Goal: Check status: Check status

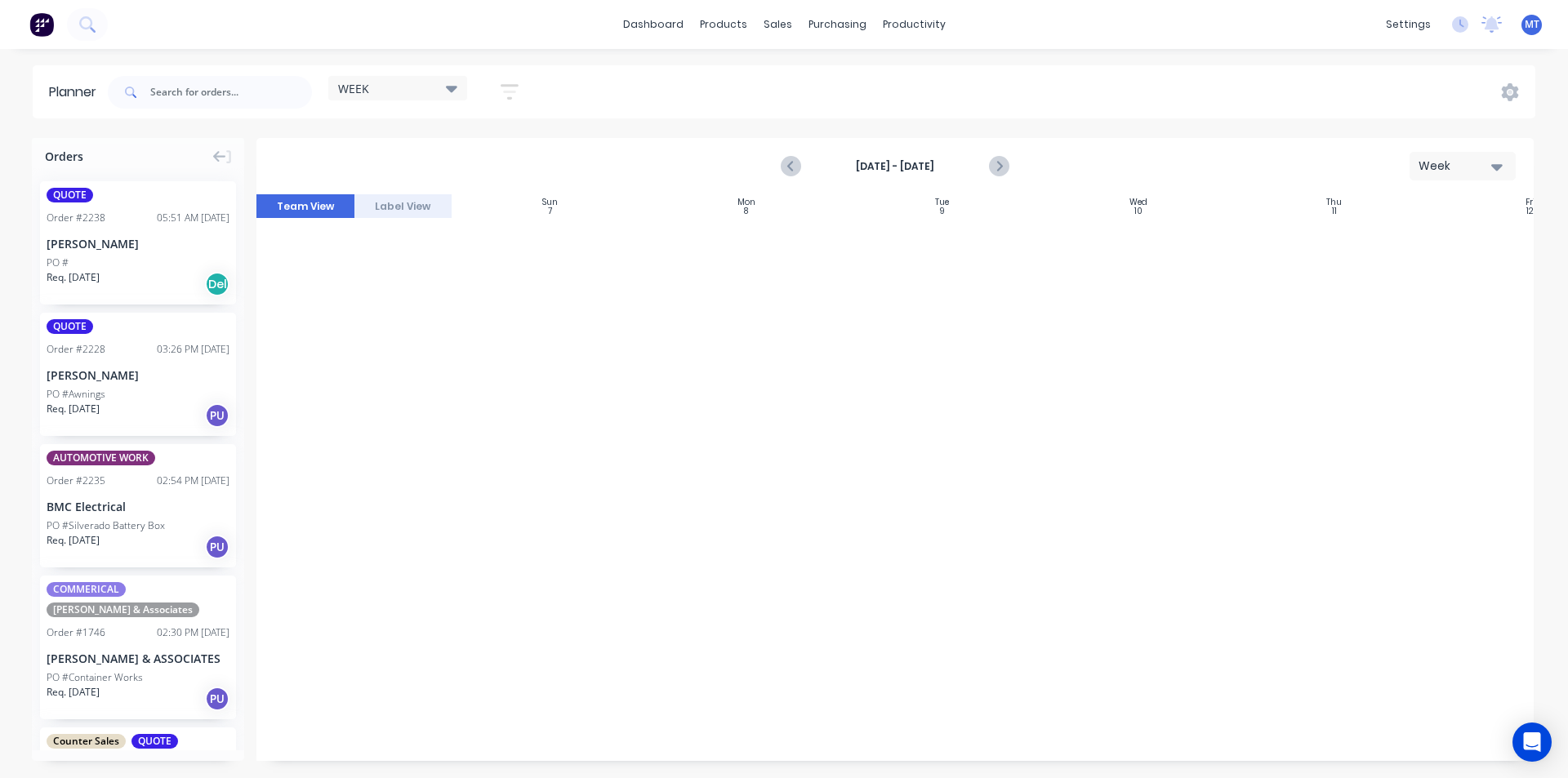
scroll to position [1549, 182]
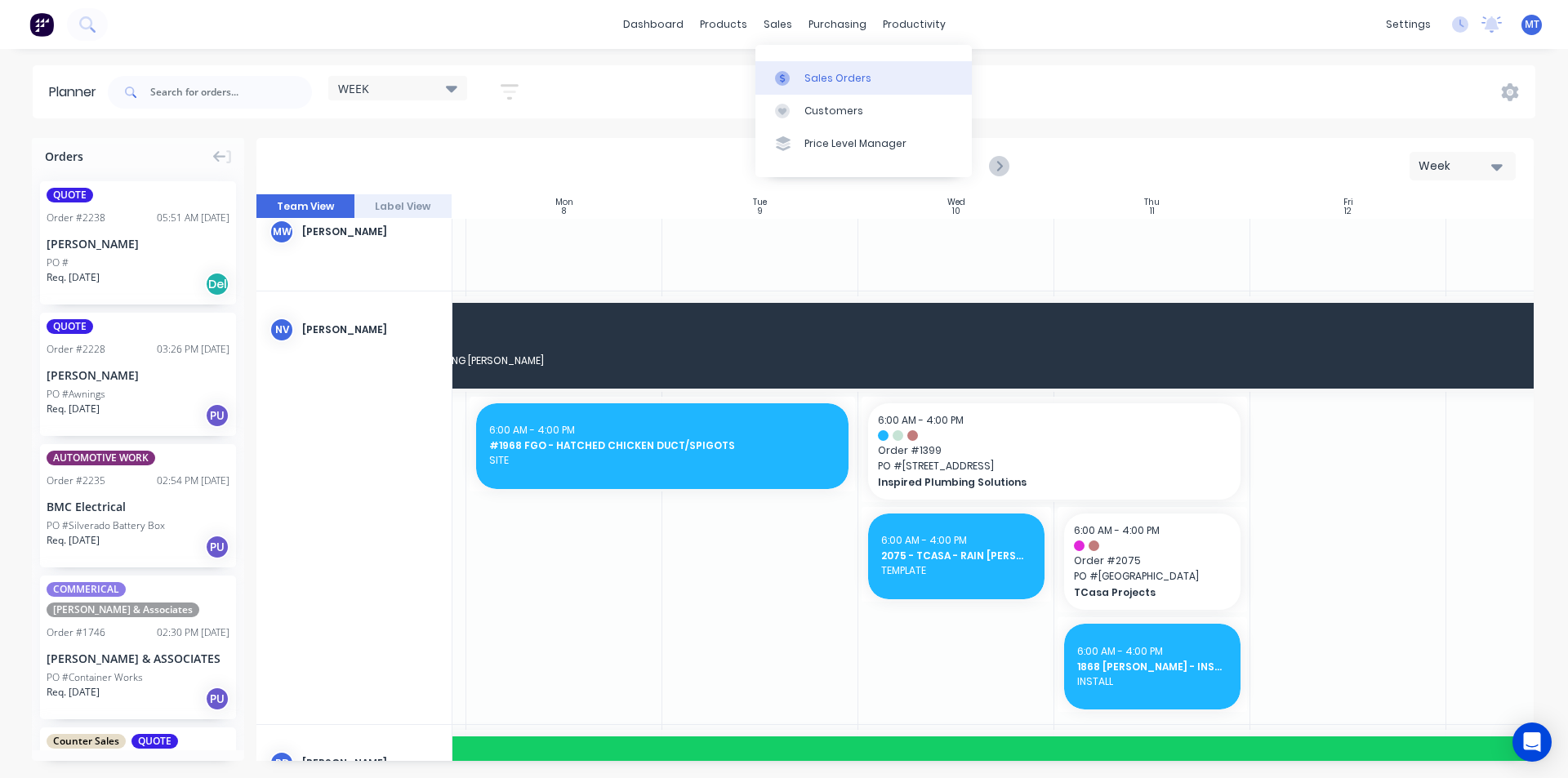
click at [834, 76] on div "Sales Orders" at bounding box center [837, 77] width 67 height 15
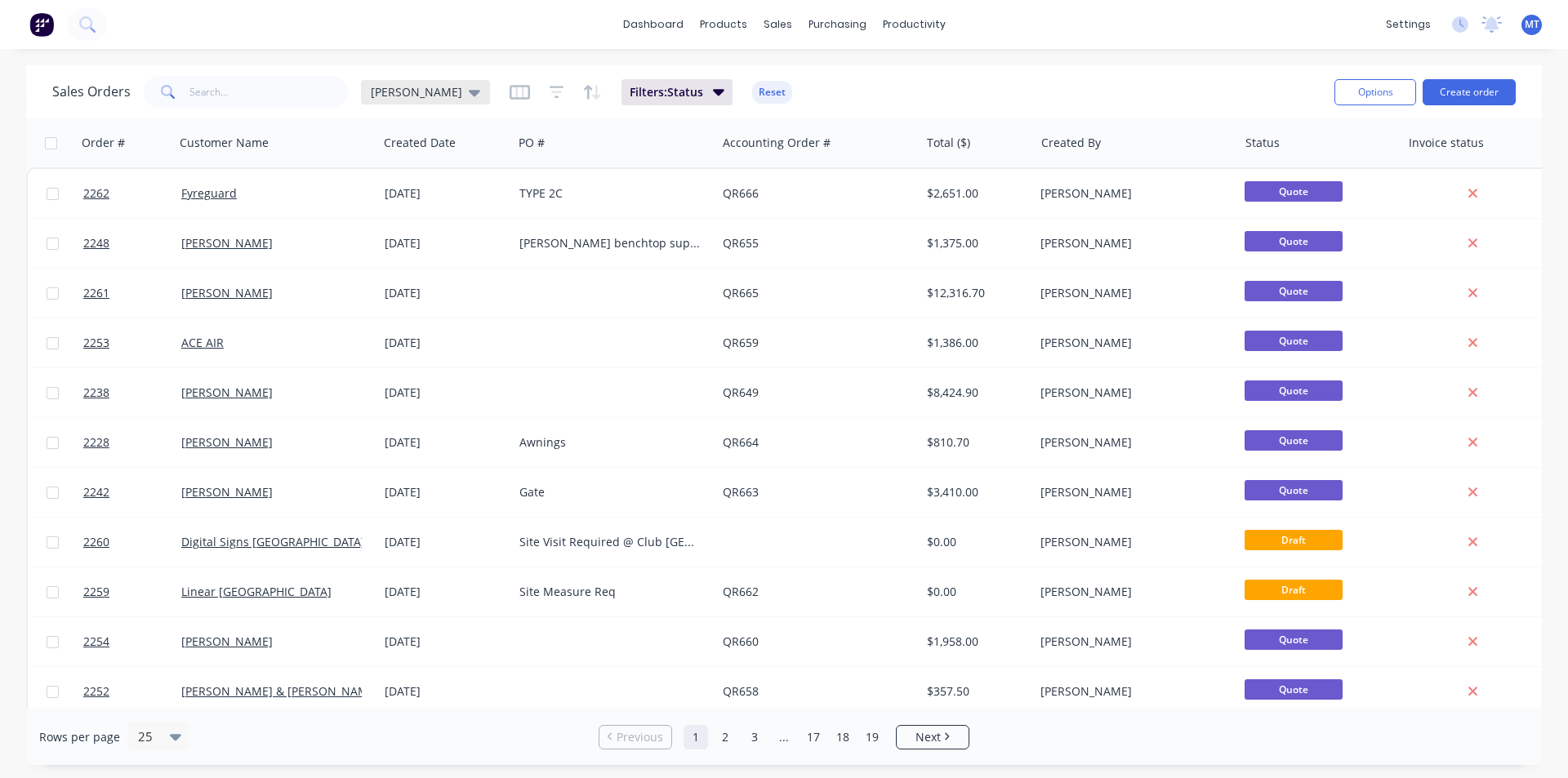
click at [469, 94] on icon at bounding box center [475, 93] width 12 height 7
click at [400, 238] on button "None" at bounding box center [459, 231] width 186 height 18
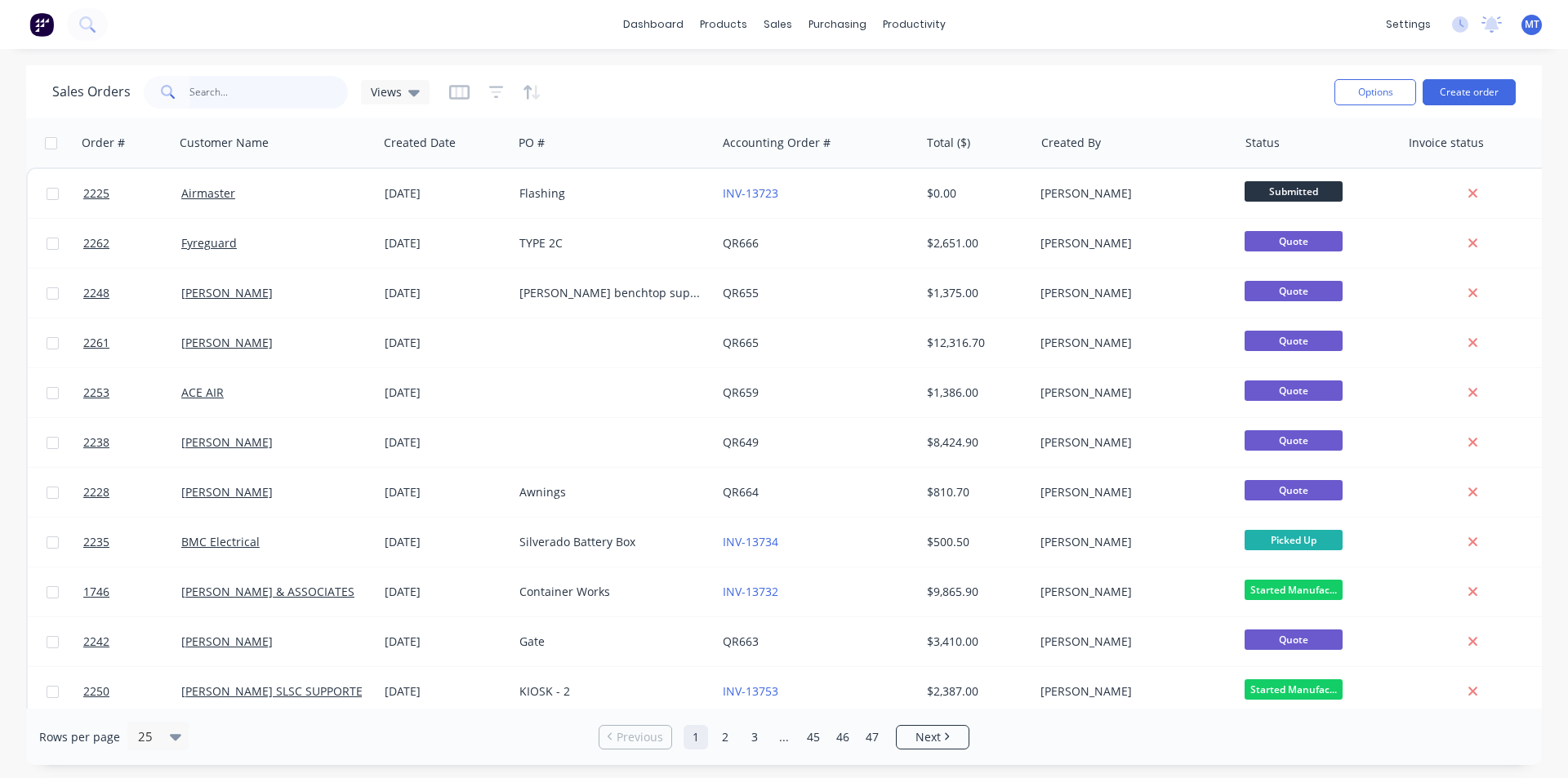
click at [259, 99] on input "text" at bounding box center [269, 92] width 160 height 33
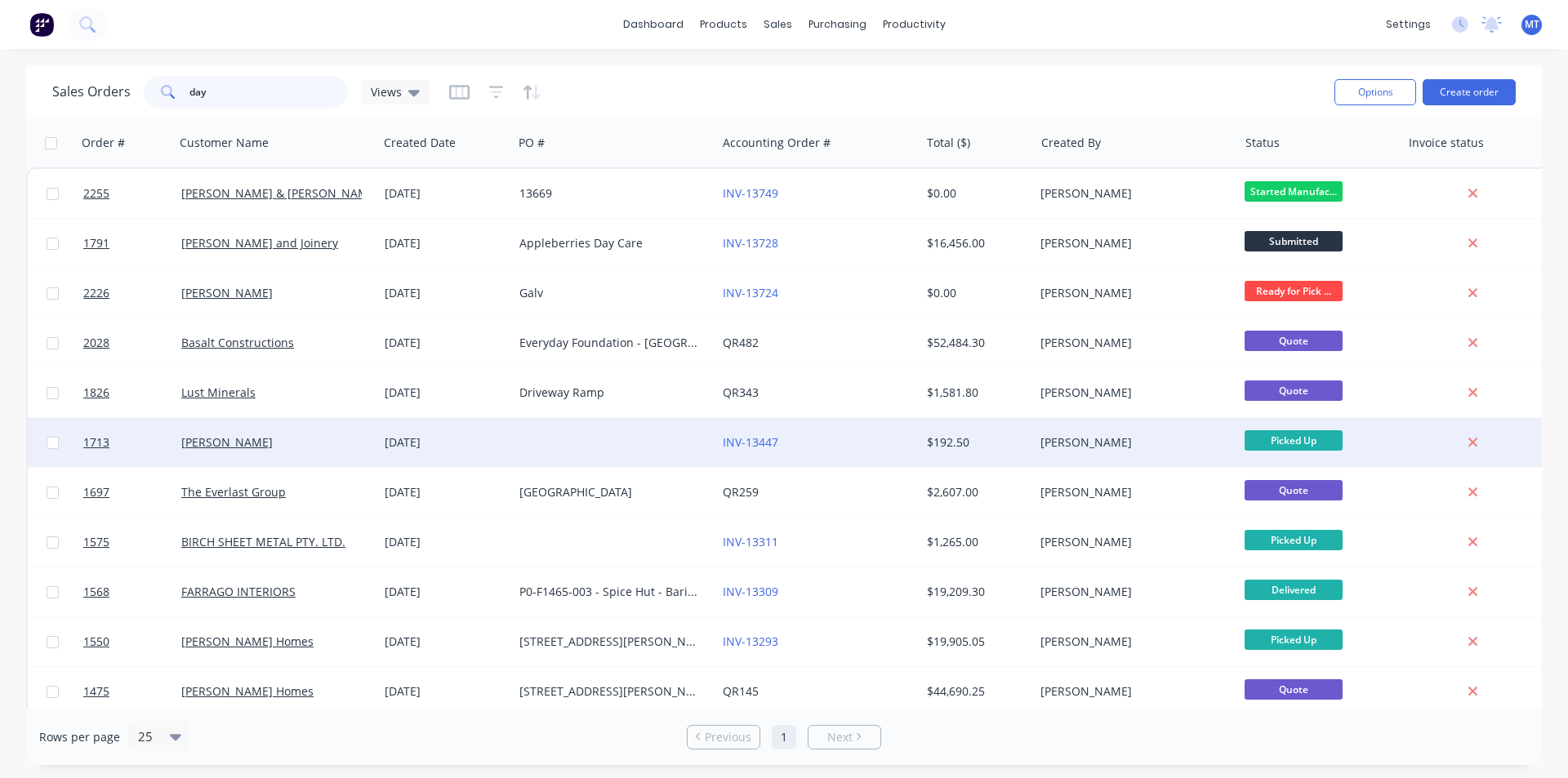
type input "day"
click at [418, 447] on div "[DATE]" at bounding box center [446, 442] width 122 height 16
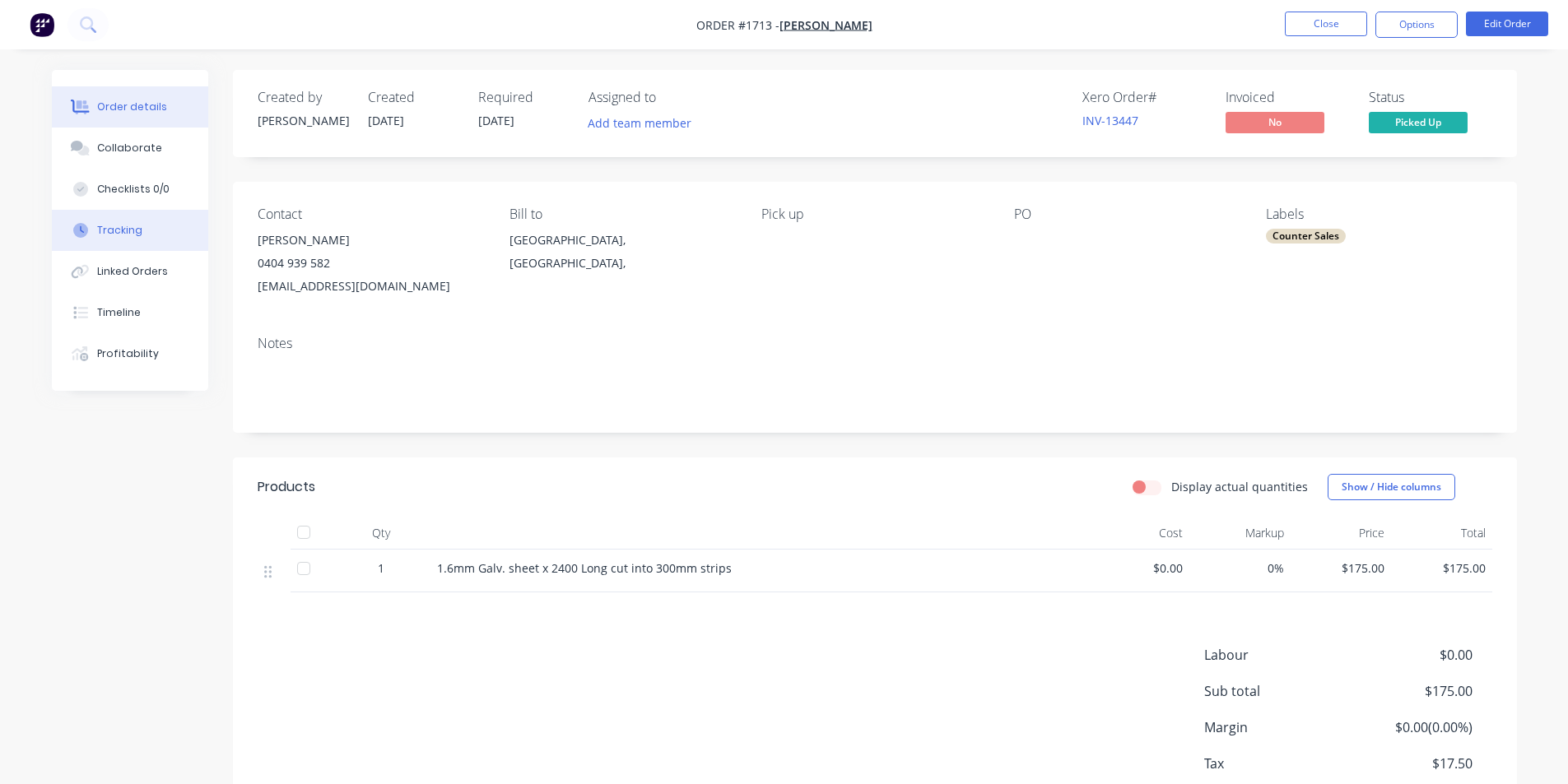
click at [126, 231] on div "Tracking" at bounding box center [120, 230] width 45 height 15
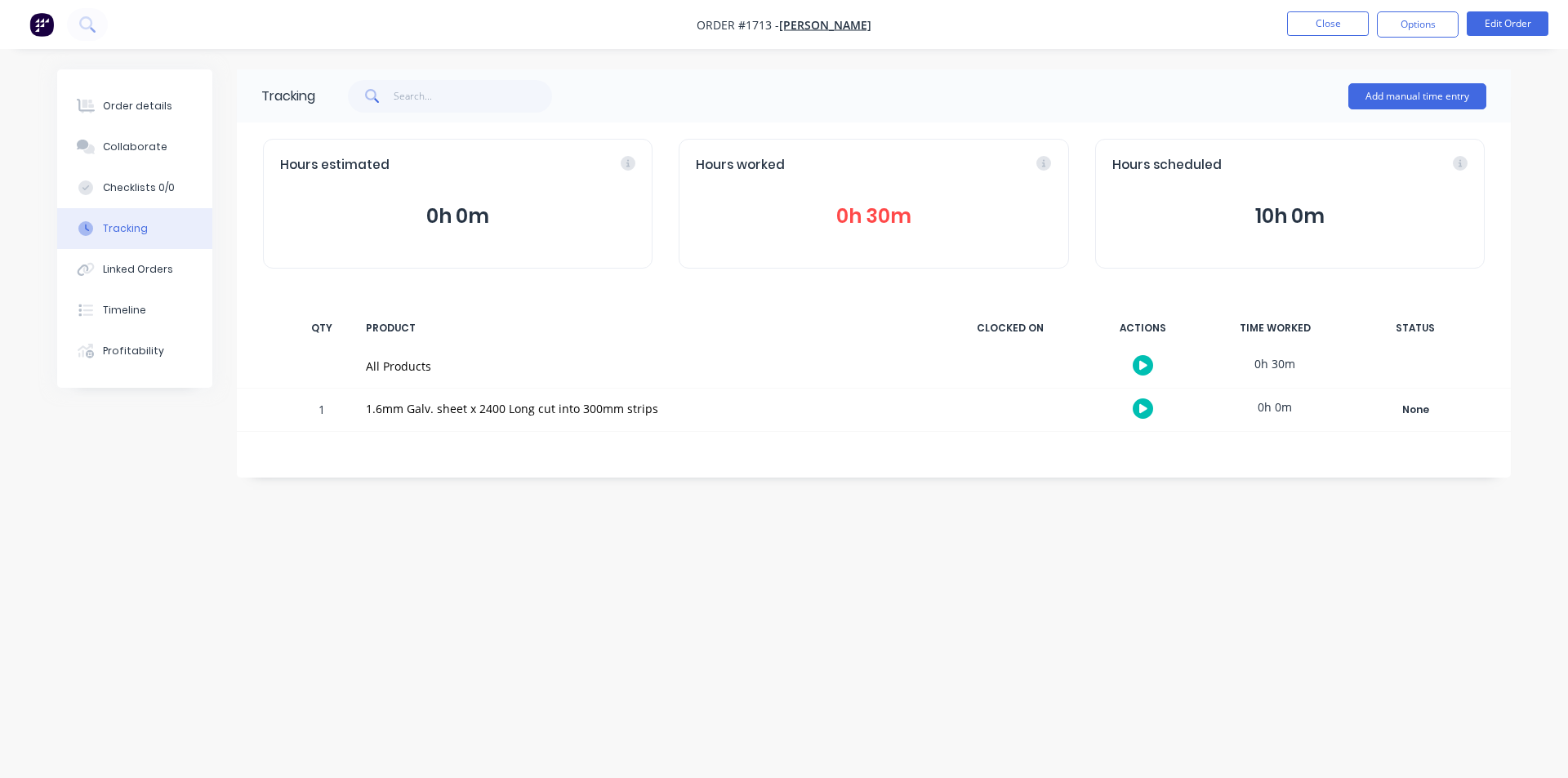
click at [882, 215] on button "0h 30m" at bounding box center [873, 217] width 355 height 31
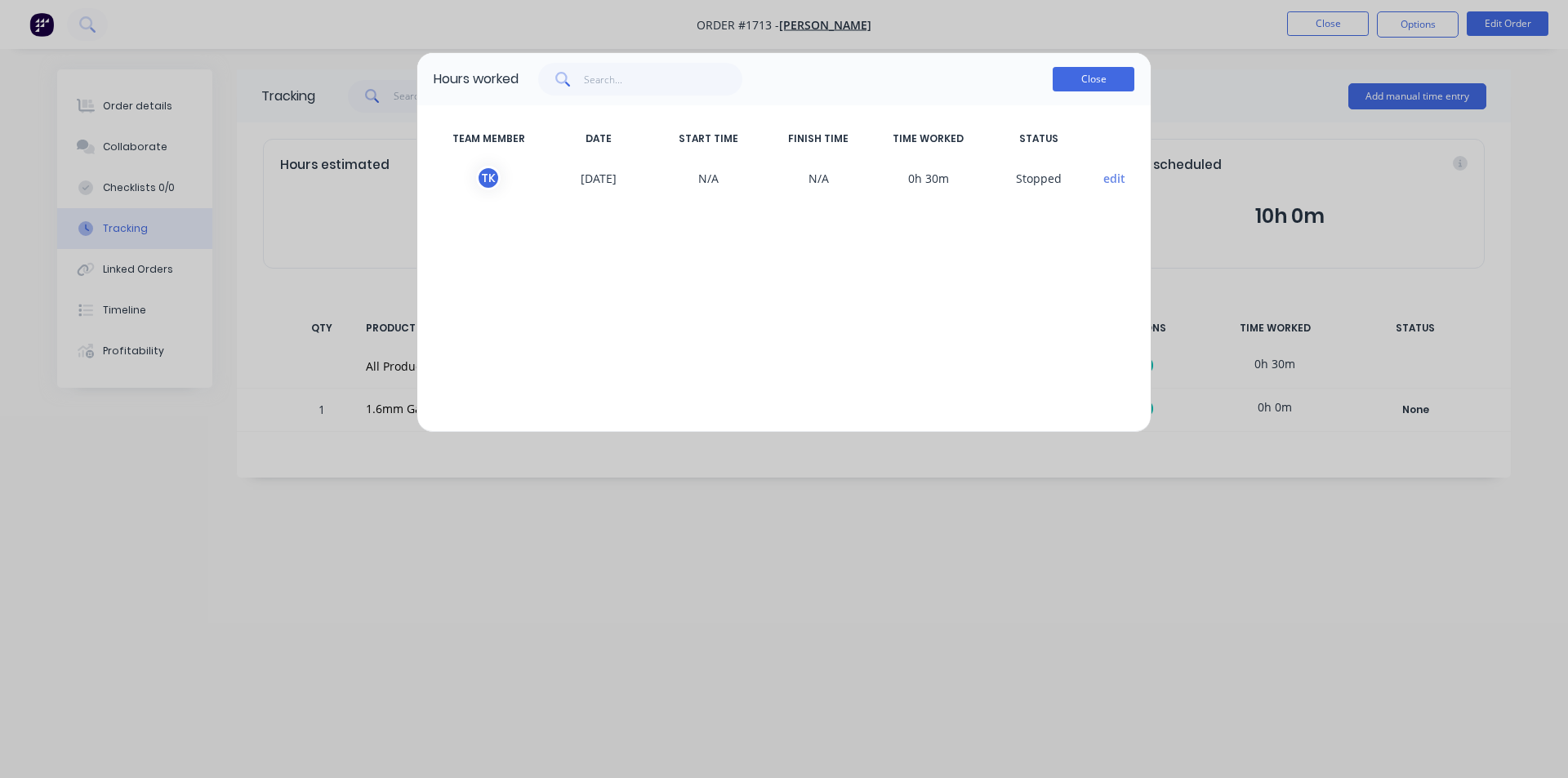
click at [1099, 82] on button "Close" at bounding box center [1093, 78] width 81 height 24
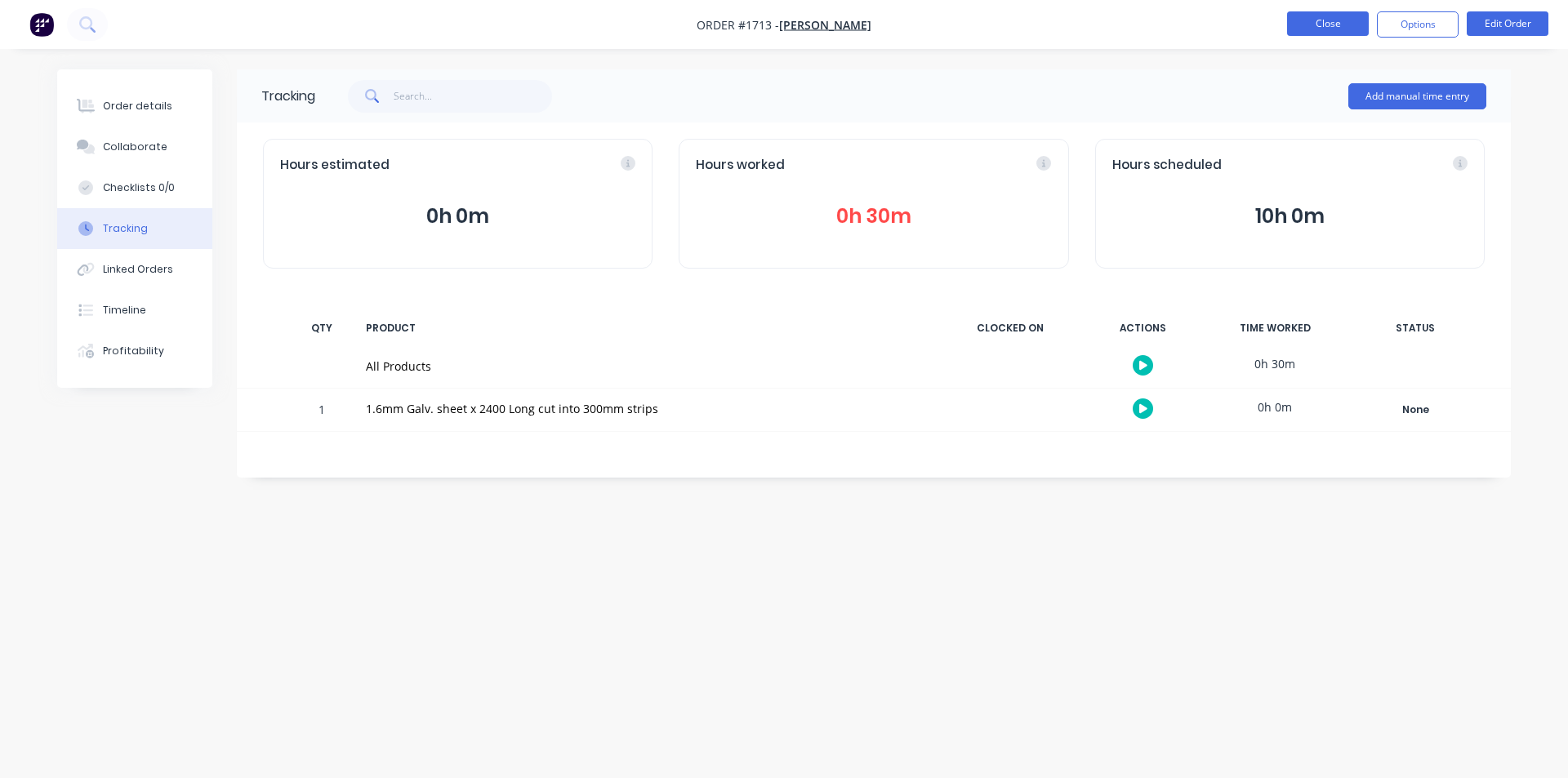
click at [1337, 23] on button "Close" at bounding box center [1327, 23] width 81 height 24
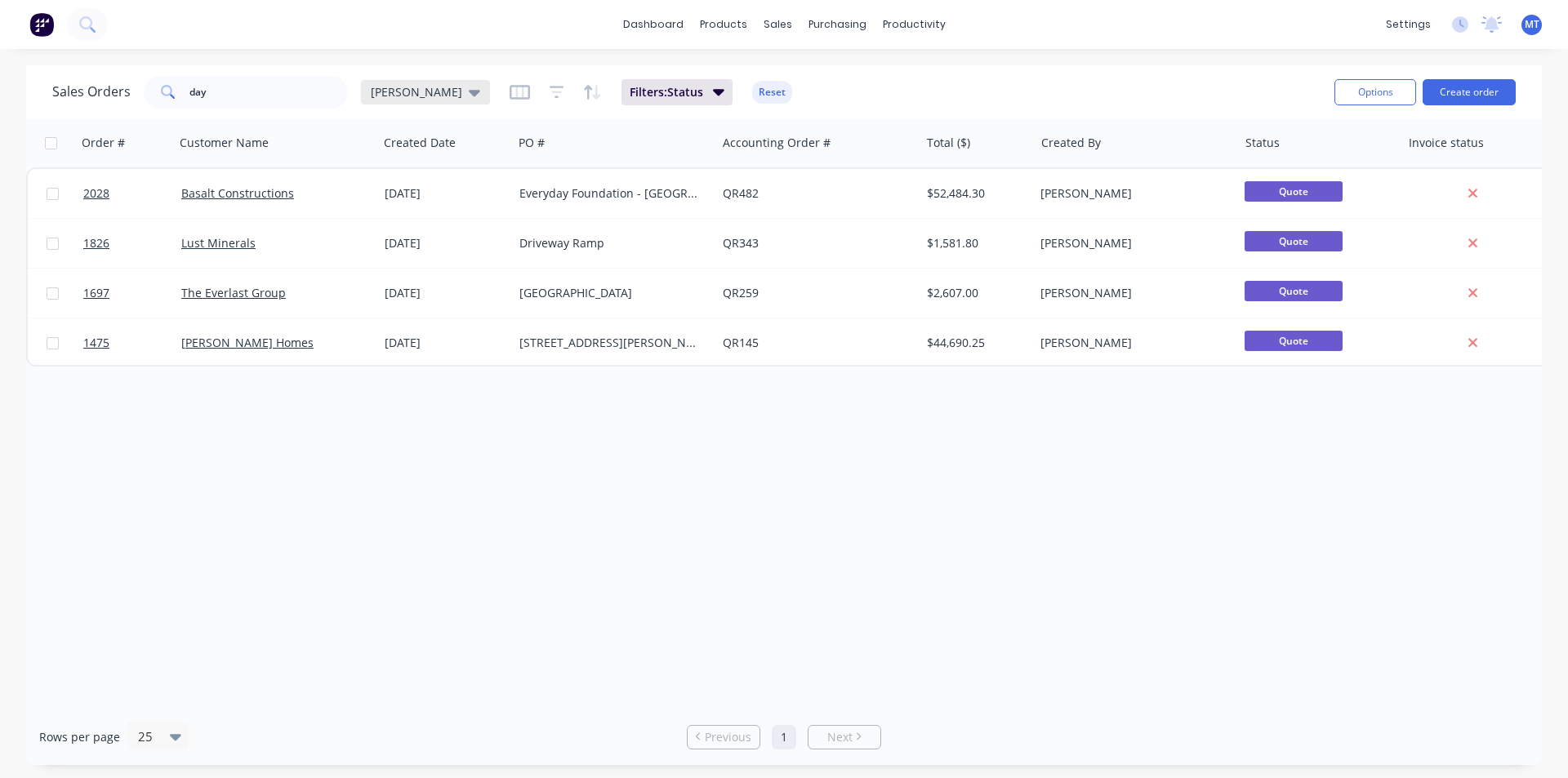
click at [469, 95] on icon at bounding box center [475, 93] width 12 height 7
click at [399, 233] on button "None" at bounding box center [459, 231] width 186 height 18
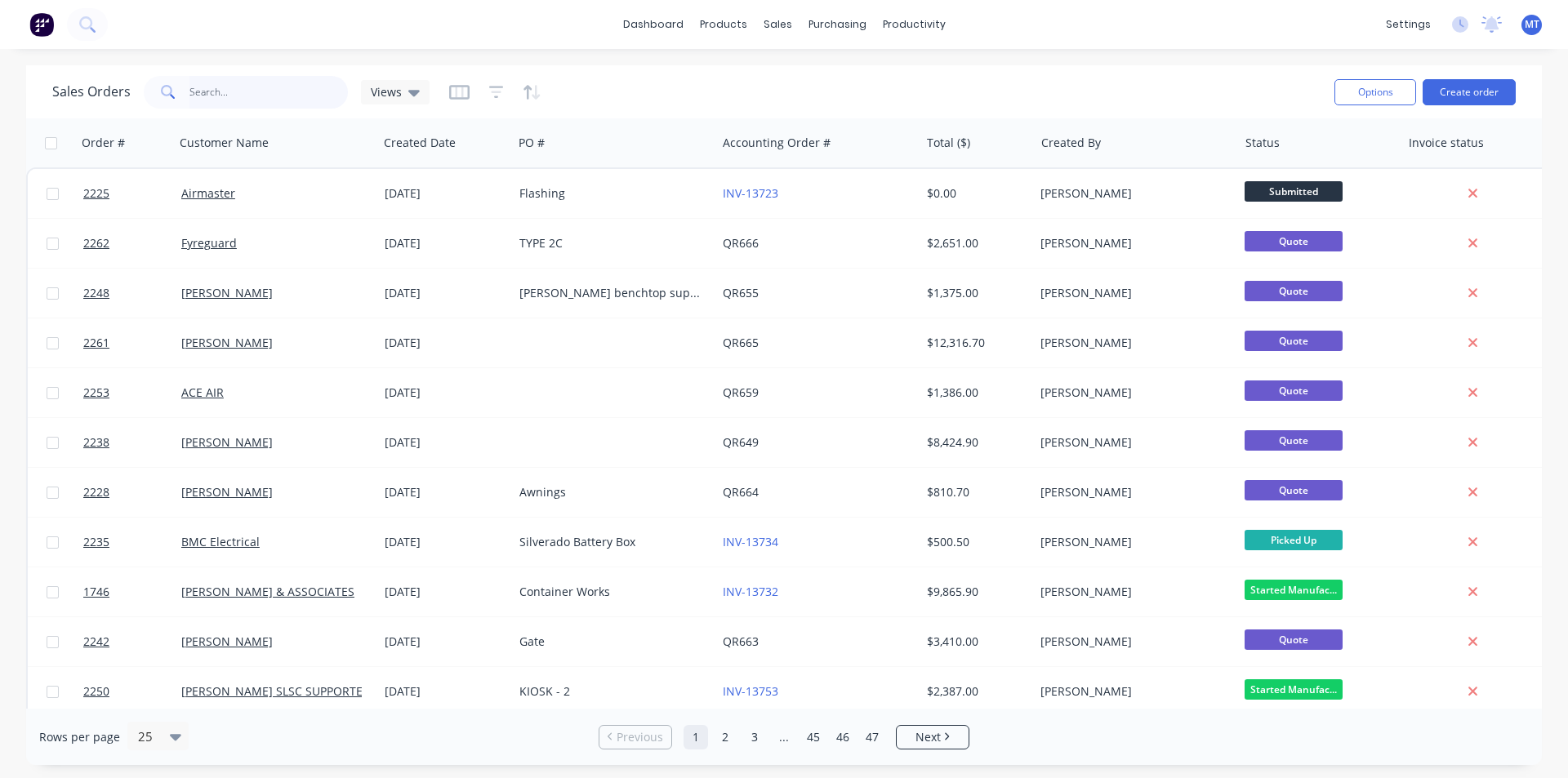
click at [244, 97] on input "day" at bounding box center [269, 92] width 160 height 33
type input "day"
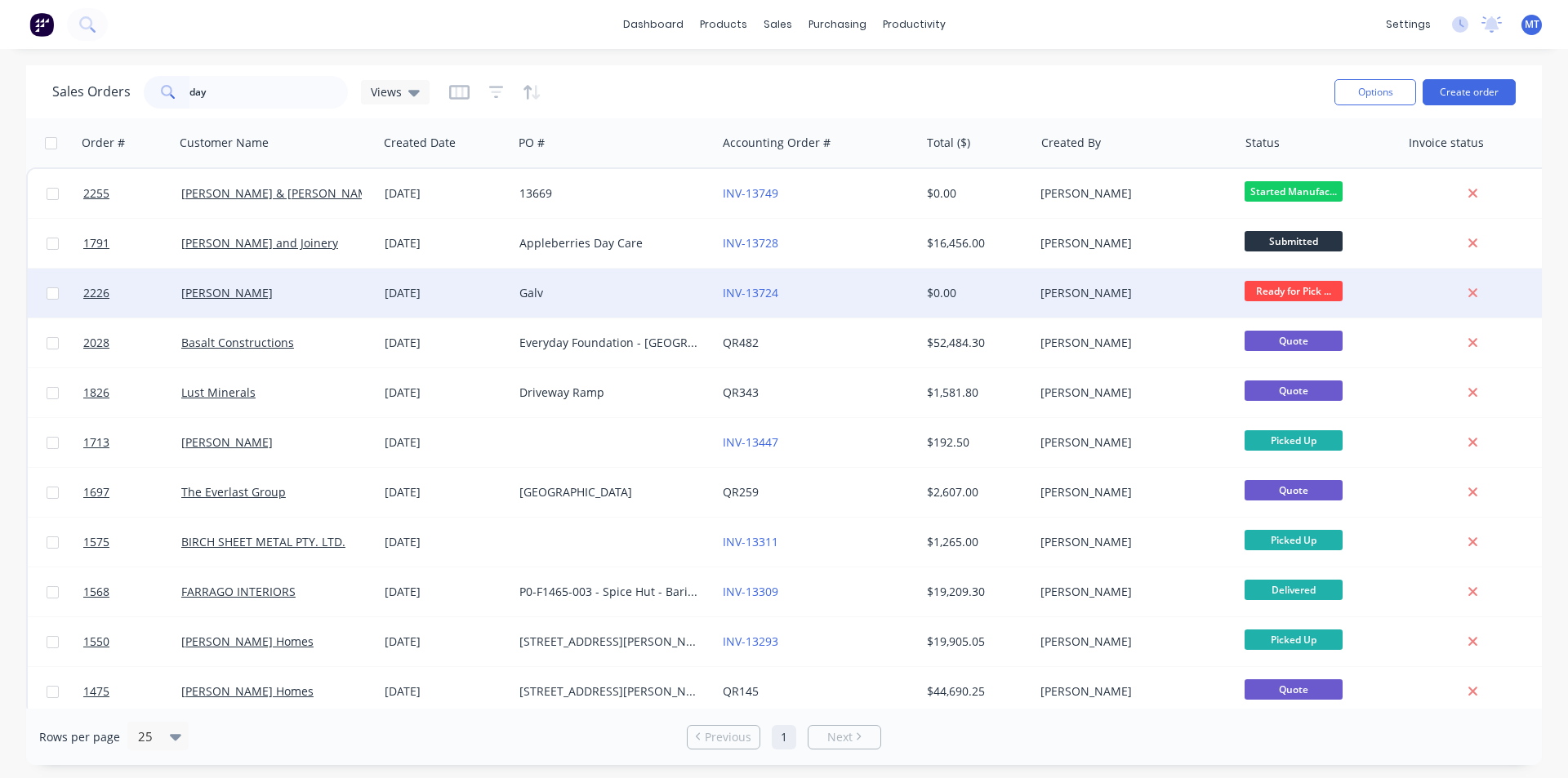
click at [495, 296] on div "[DATE]" at bounding box center [446, 293] width 122 height 16
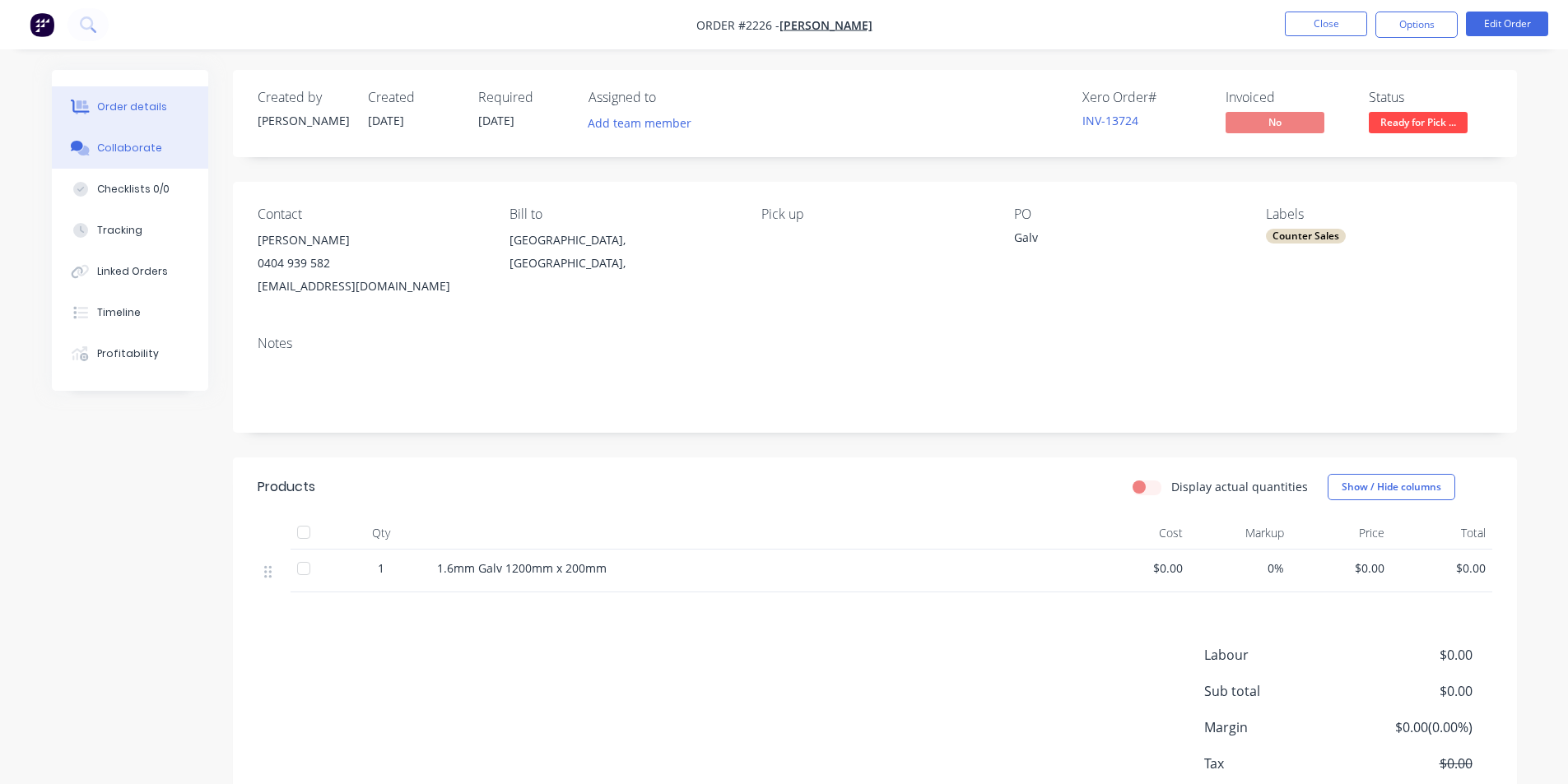
click at [157, 158] on button "Collaborate" at bounding box center [130, 148] width 156 height 41
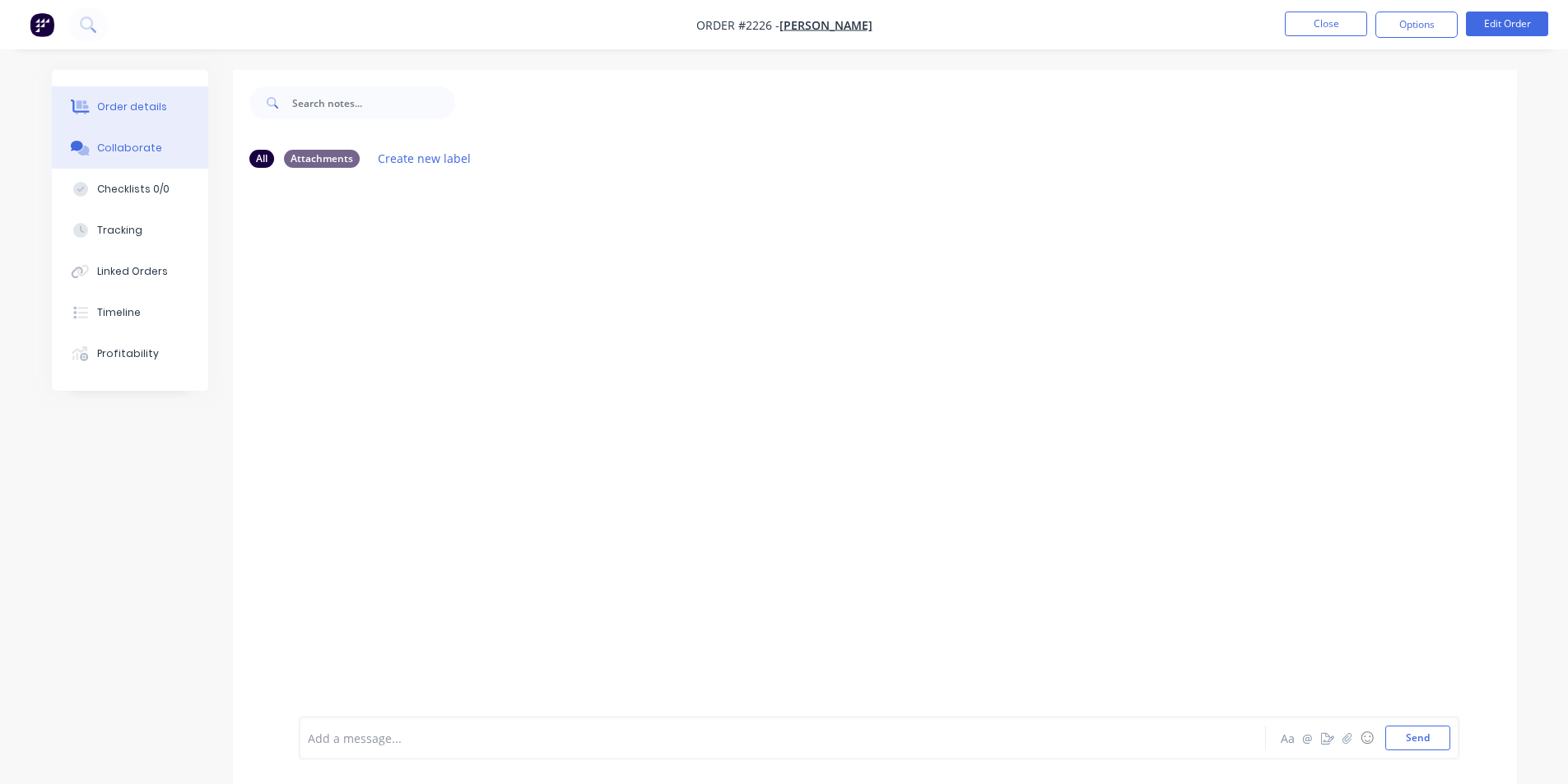
click at [147, 109] on div "Order details" at bounding box center [133, 106] width 70 height 15
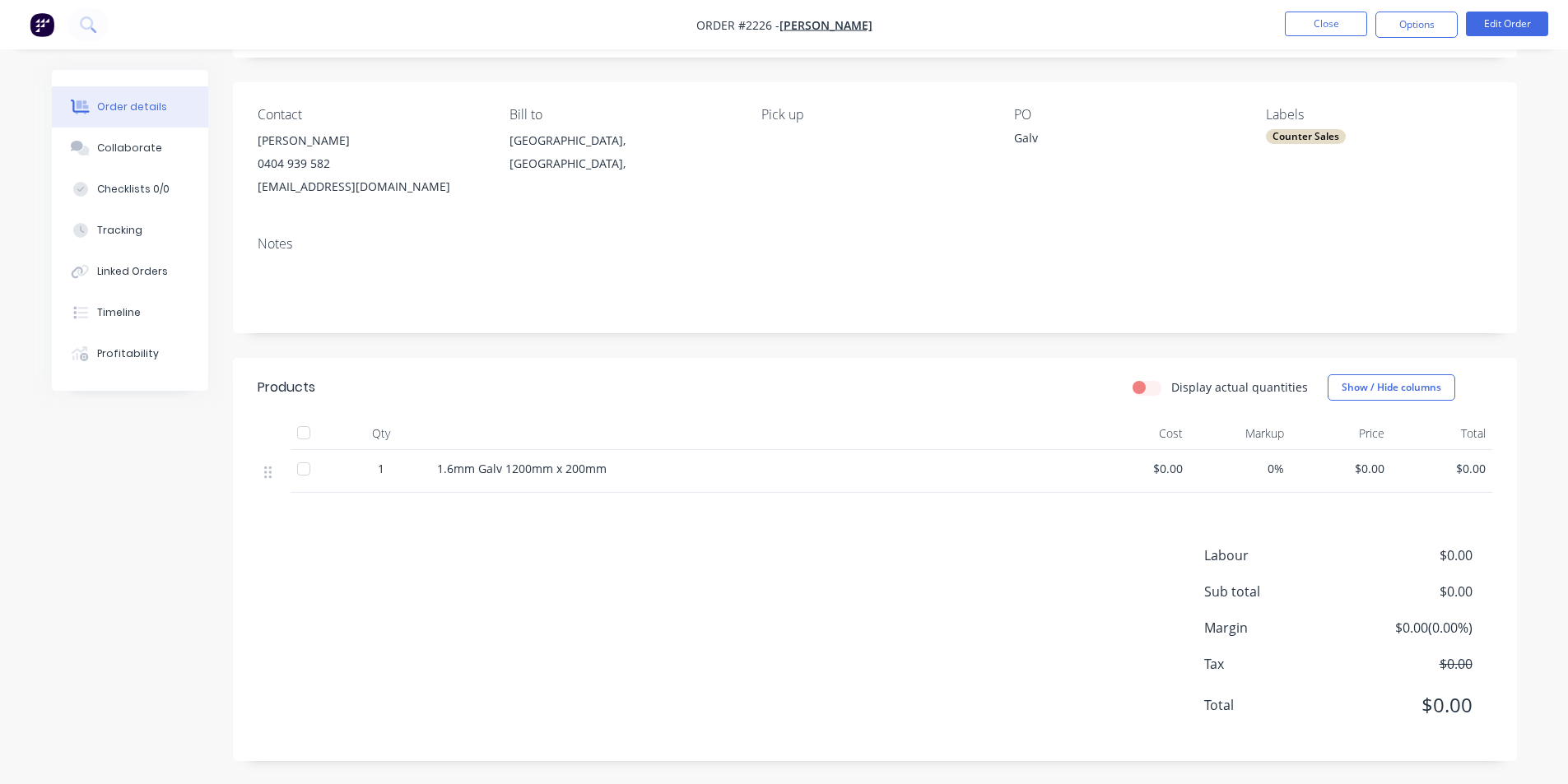
scroll to position [101, 0]
